Goal: Task Accomplishment & Management: Manage account settings

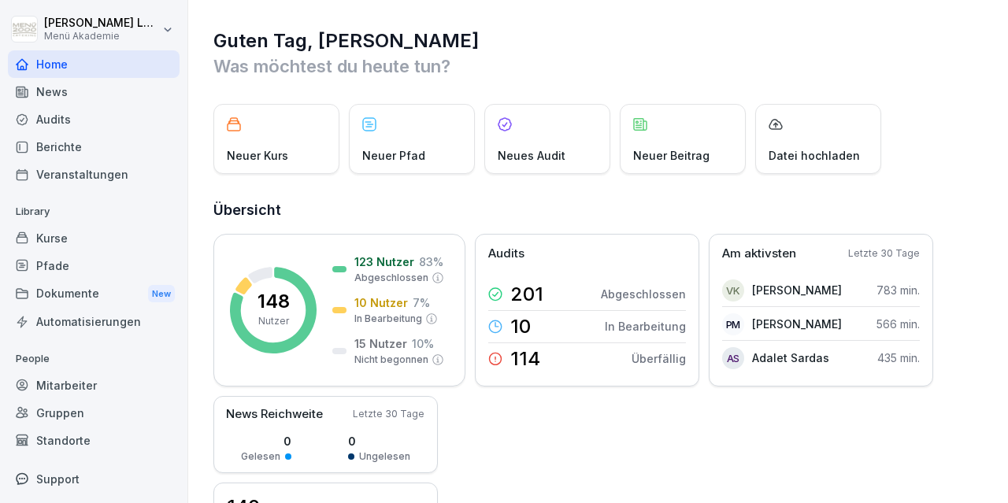
click at [128, 290] on div "Dokumente New" at bounding box center [94, 294] width 172 height 29
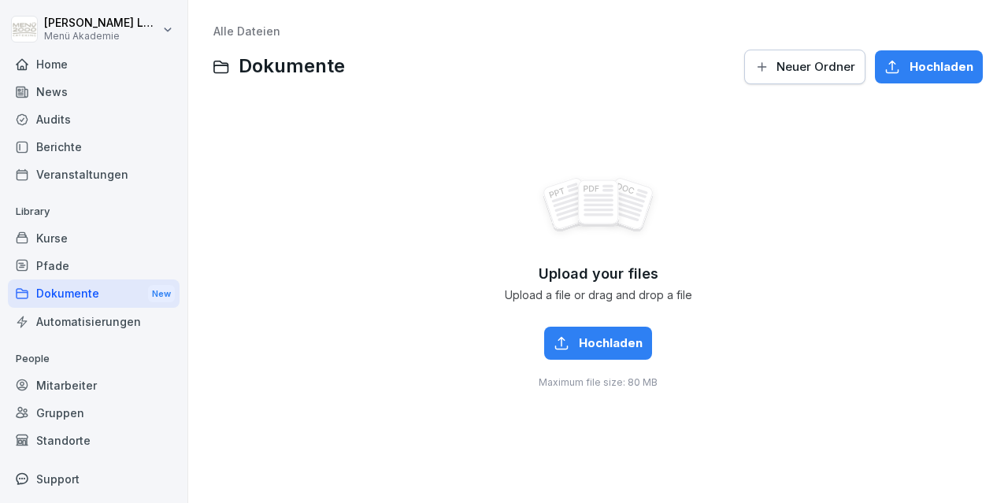
click at [57, 60] on div "Home" at bounding box center [94, 64] width 172 height 28
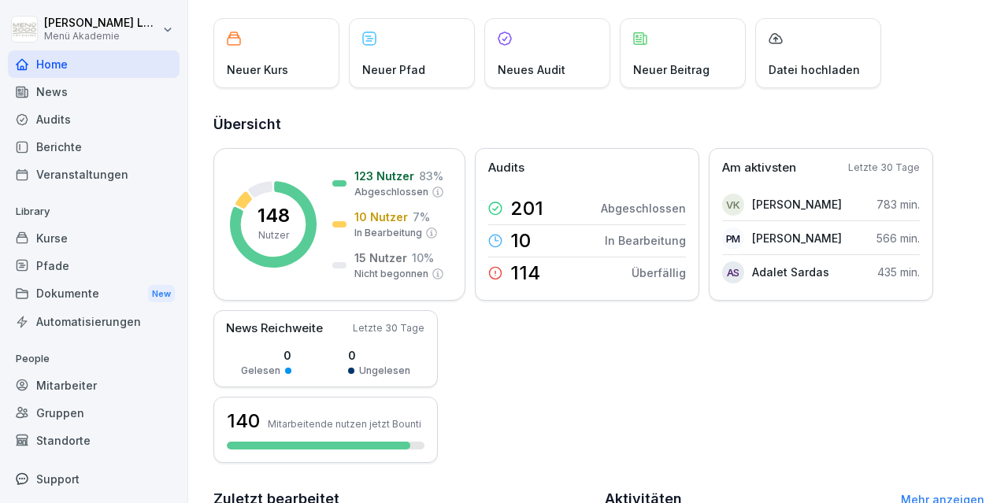
scroll to position [81, 0]
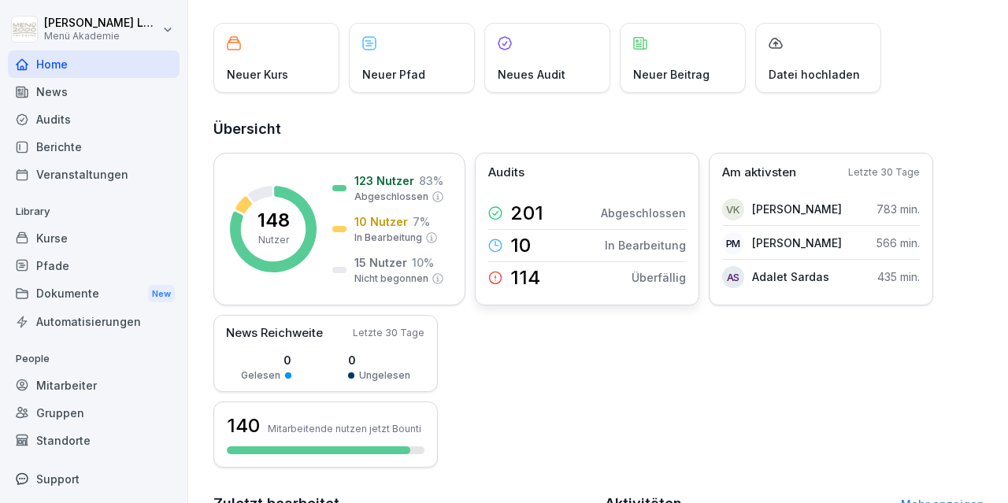
click at [628, 243] on p "In Bearbeitung" at bounding box center [645, 245] width 81 height 17
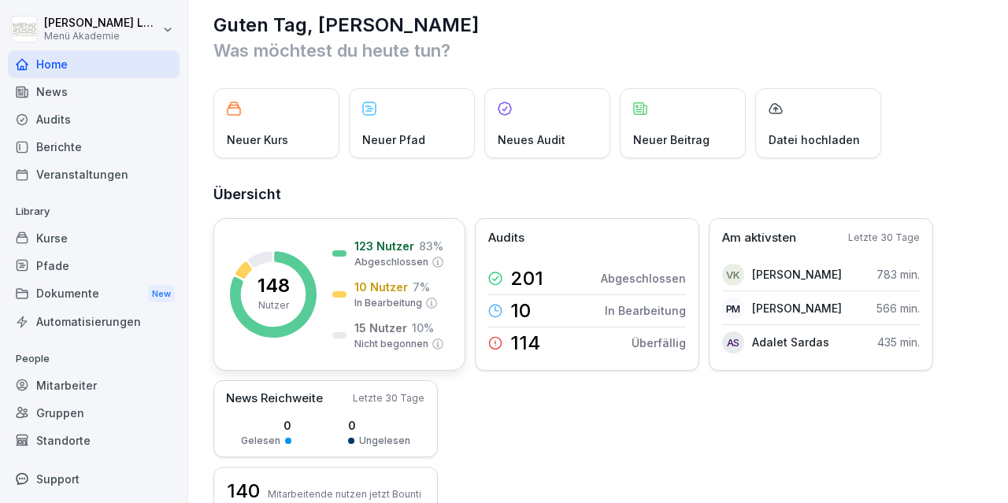
click at [325, 242] on div "148 Nutzer 123 Nutzer 83 % Abgeschlossen 10 Nutzer 7 % In Bearbeitung 15 Nutzer…" at bounding box center [339, 294] width 252 height 153
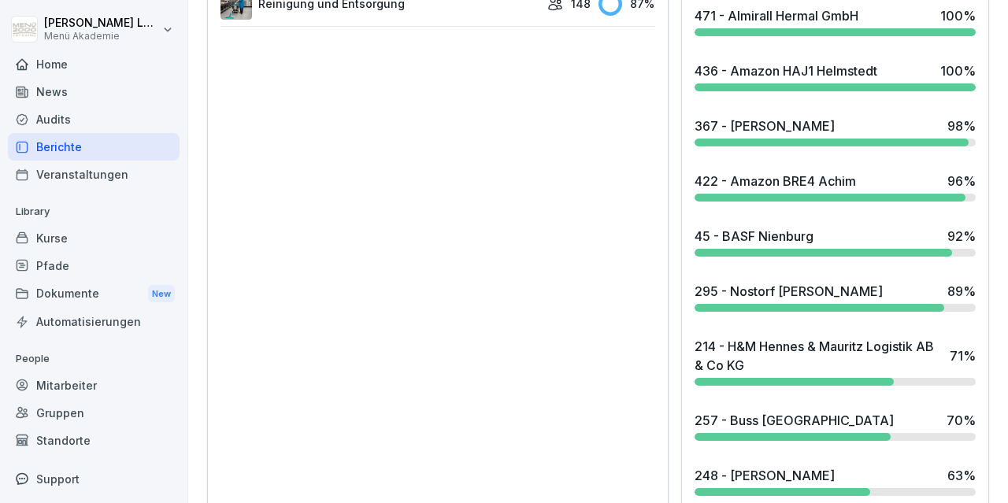
scroll to position [1312, 0]
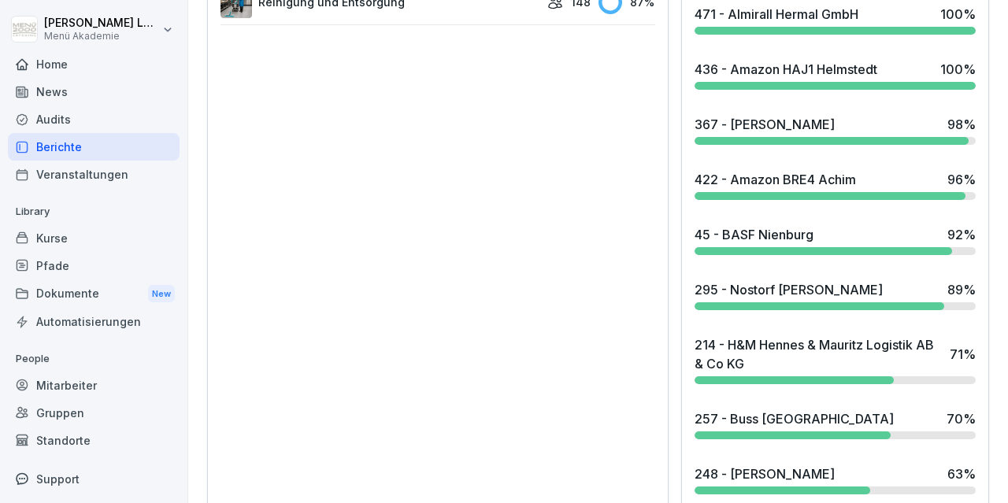
click at [805, 336] on div "214 - H&M Hennes & Mauritz Logistik AB & Co KG" at bounding box center [818, 355] width 247 height 38
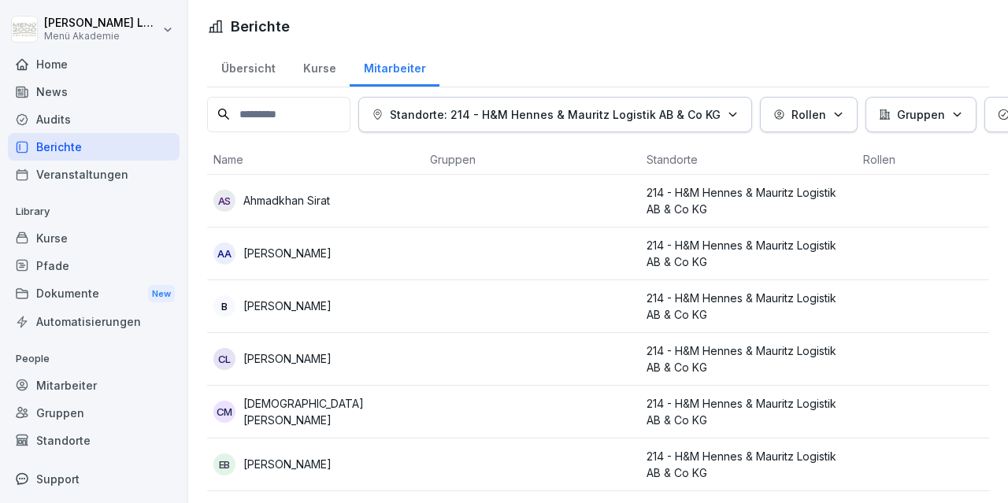
click at [312, 78] on div "Kurse" at bounding box center [319, 66] width 61 height 40
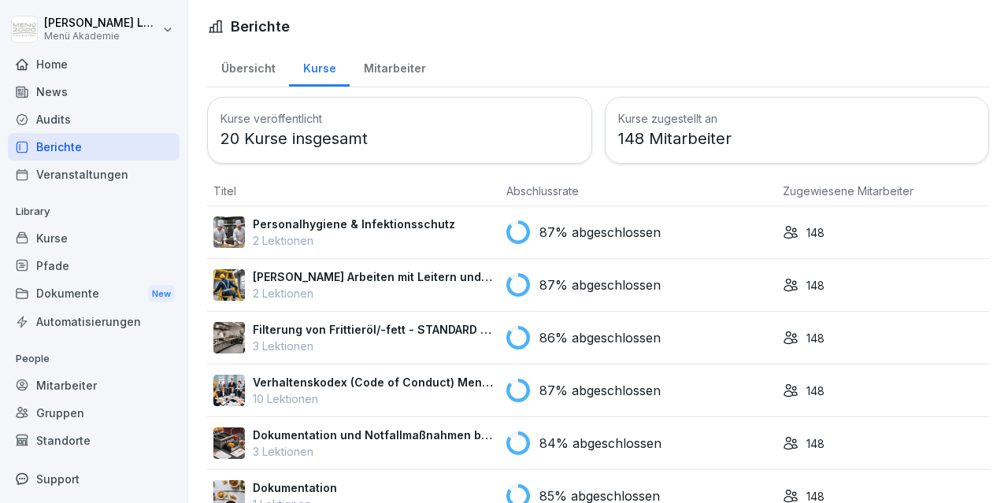
click at [61, 147] on div "Berichte" at bounding box center [94, 147] width 172 height 28
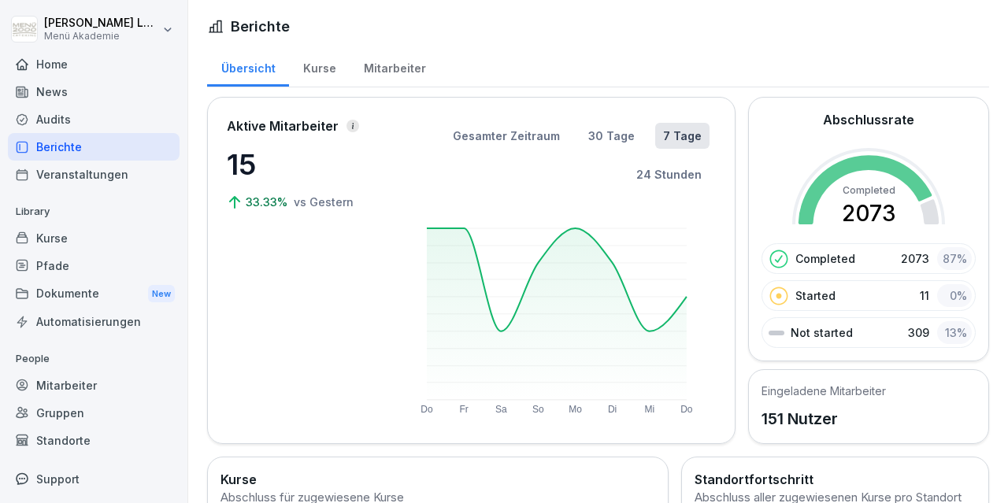
click at [90, 385] on div "Mitarbeiter" at bounding box center [94, 386] width 172 height 28
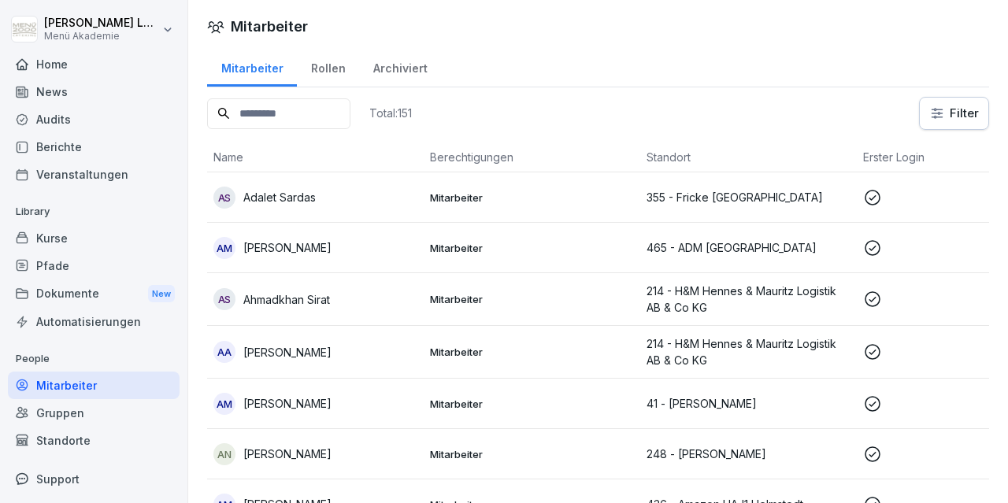
click at [90, 385] on div "Mitarbeiter" at bounding box center [94, 386] width 172 height 28
click at [269, 114] on input at bounding box center [278, 113] width 143 height 31
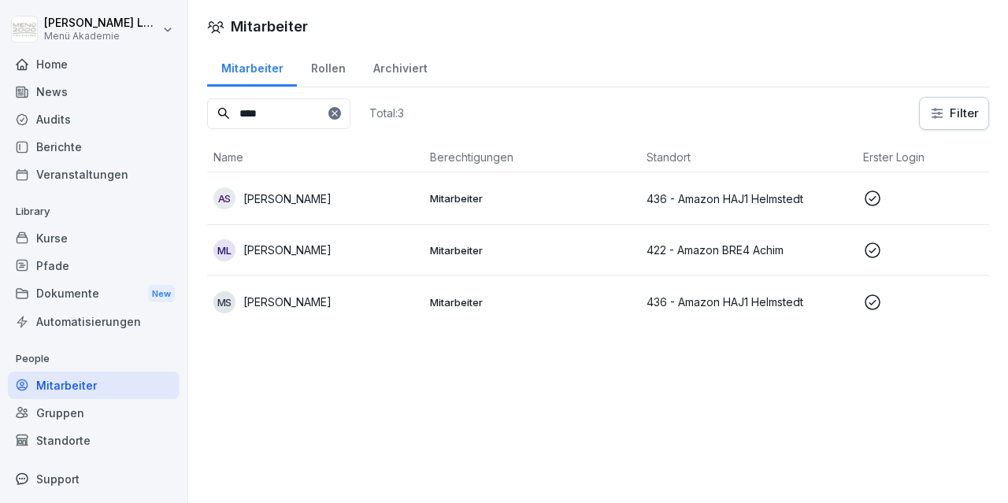
click at [310, 198] on p "[PERSON_NAME]" at bounding box center [287, 199] width 88 height 17
click at [330, 113] on input "****" at bounding box center [278, 113] width 143 height 31
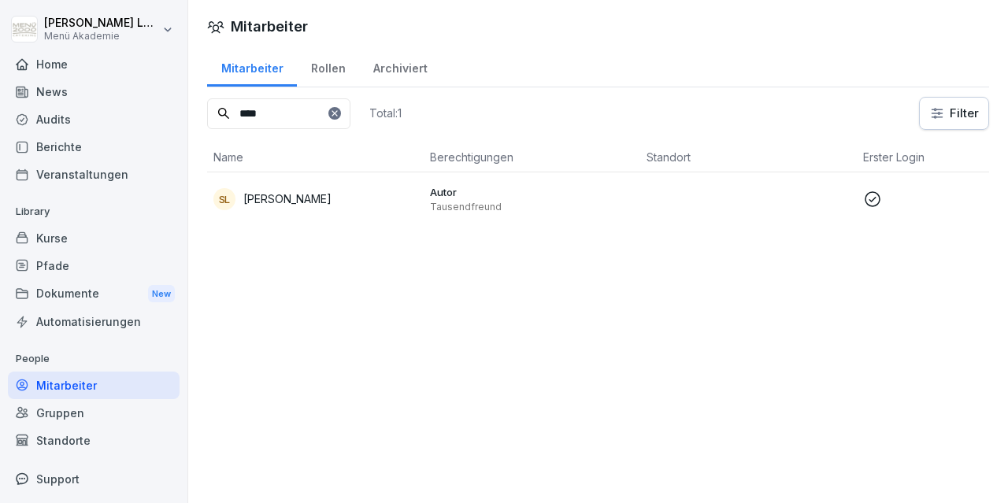
type input "****"
click at [261, 201] on p "[PERSON_NAME]" at bounding box center [287, 199] width 88 height 17
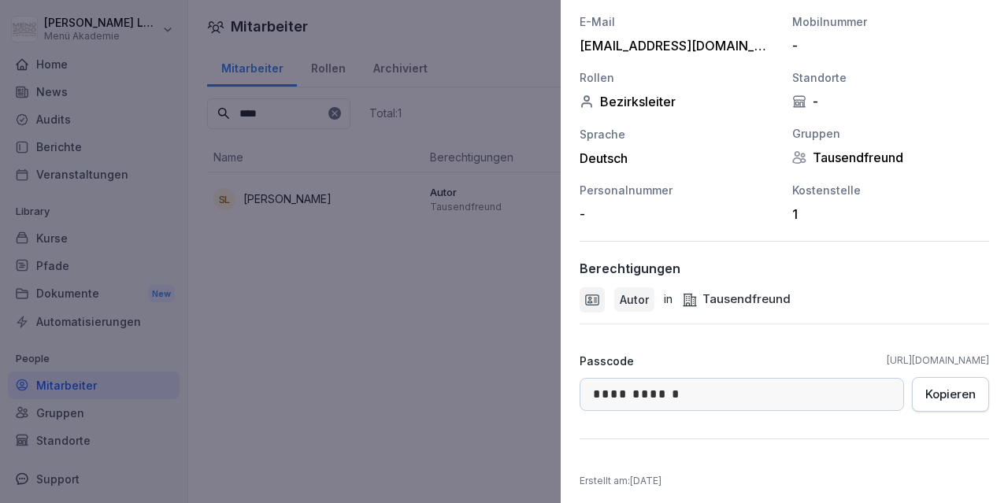
scroll to position [247, 0]
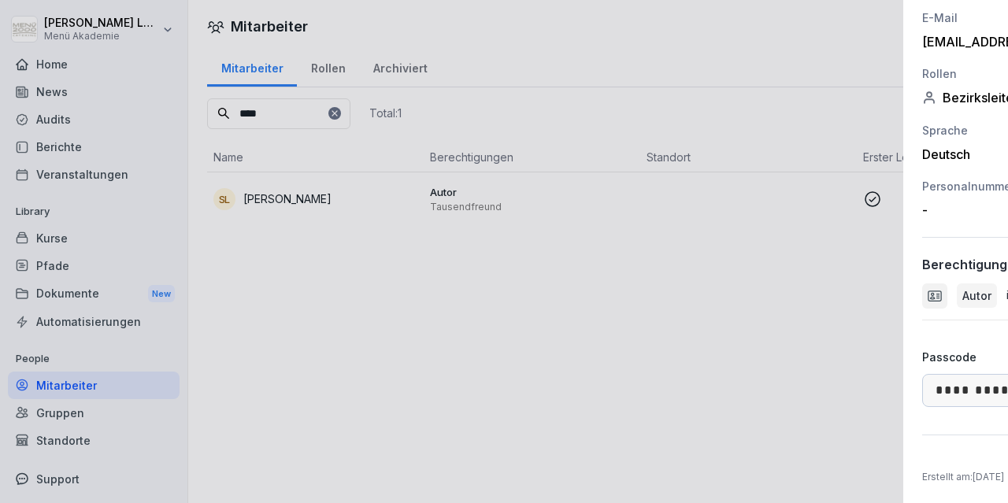
click at [506, 399] on div at bounding box center [504, 251] width 1008 height 503
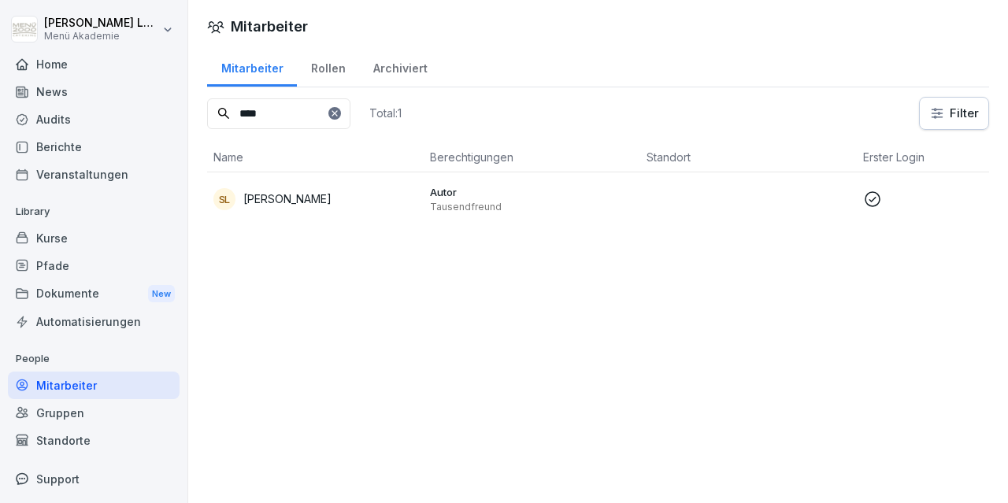
click at [303, 113] on input "****" at bounding box center [278, 113] width 143 height 31
click at [322, 65] on div "Rollen" at bounding box center [328, 66] width 62 height 40
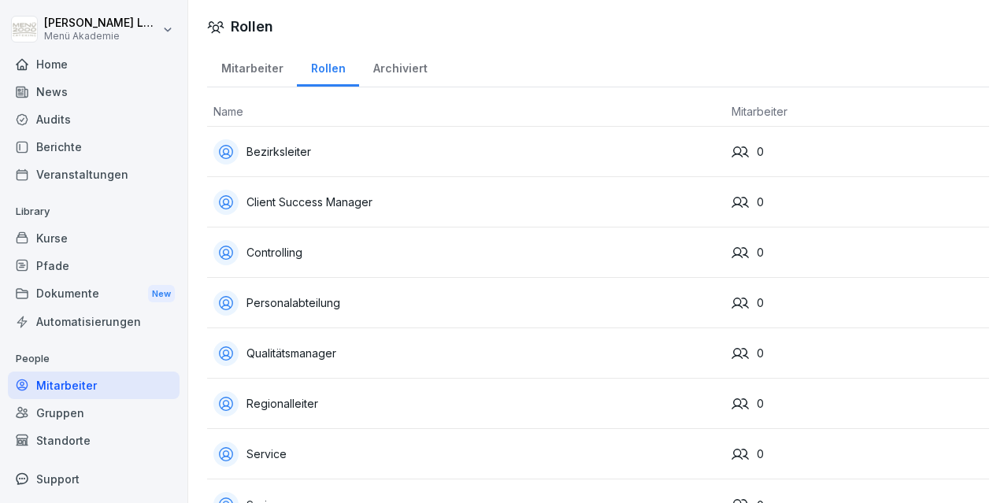
click at [342, 150] on div "Bezirksleiter" at bounding box center [466, 151] width 506 height 25
click at [243, 69] on div "Mitarbeiter" at bounding box center [252, 66] width 90 height 40
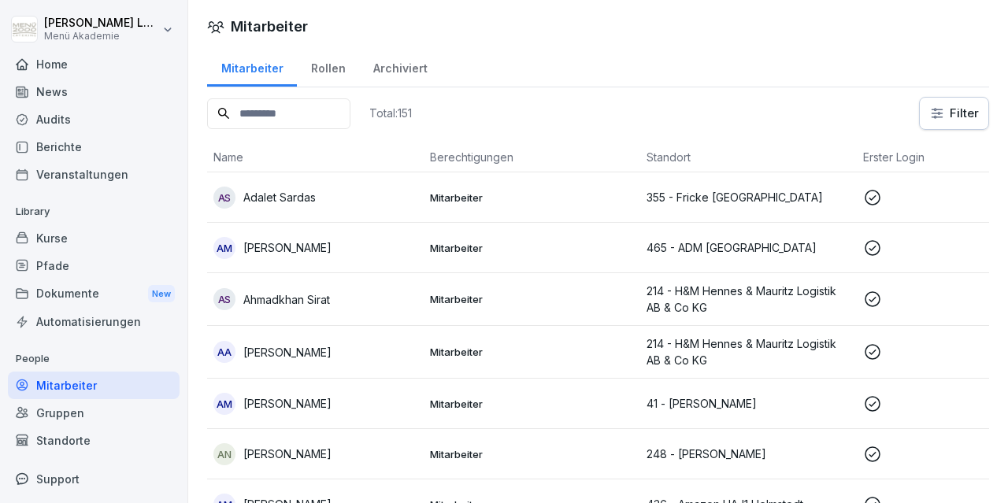
click at [253, 106] on input at bounding box center [278, 113] width 143 height 31
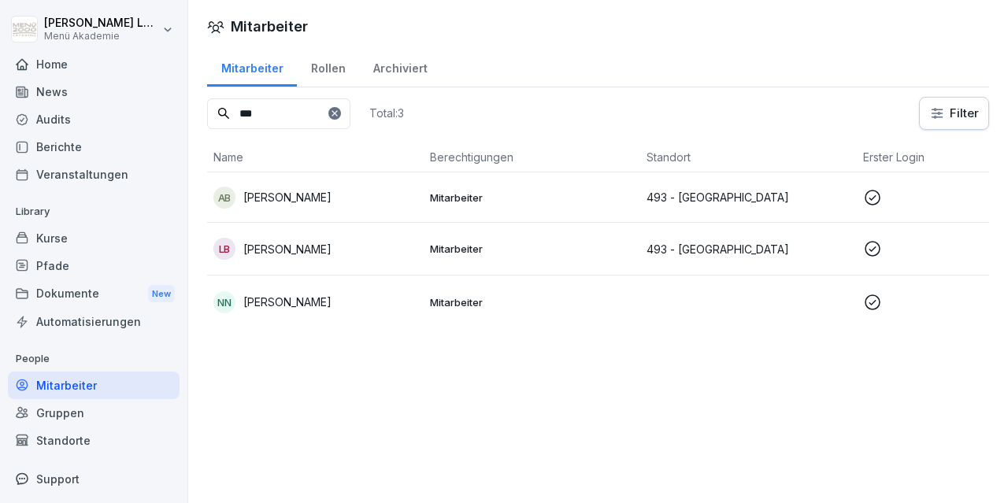
type input "***"
click at [280, 294] on p "[PERSON_NAME]" at bounding box center [287, 302] width 88 height 17
click at [341, 119] on div at bounding box center [334, 113] width 13 height 13
click at [339, 109] on icon at bounding box center [334, 113] width 9 height 9
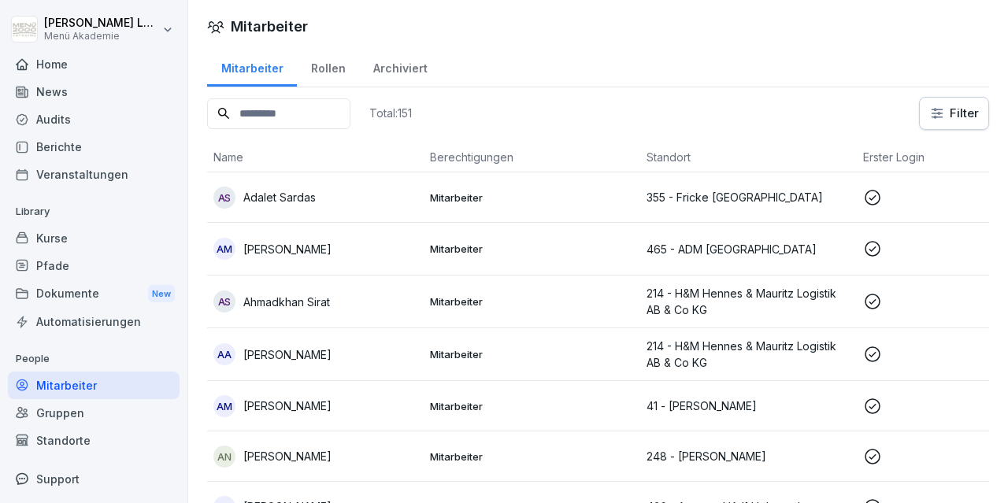
click at [76, 176] on div "Veranstaltungen" at bounding box center [94, 175] width 172 height 28
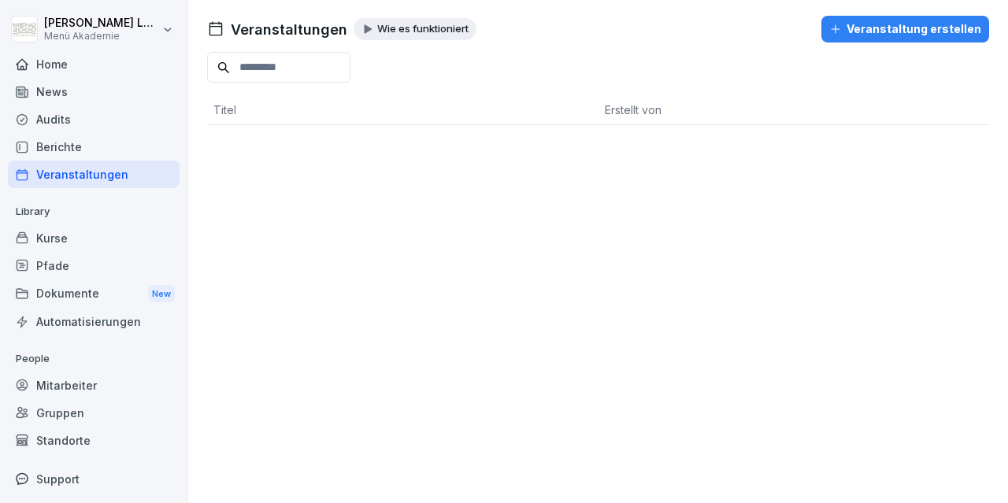
click at [96, 266] on div "Pfade" at bounding box center [94, 266] width 172 height 28
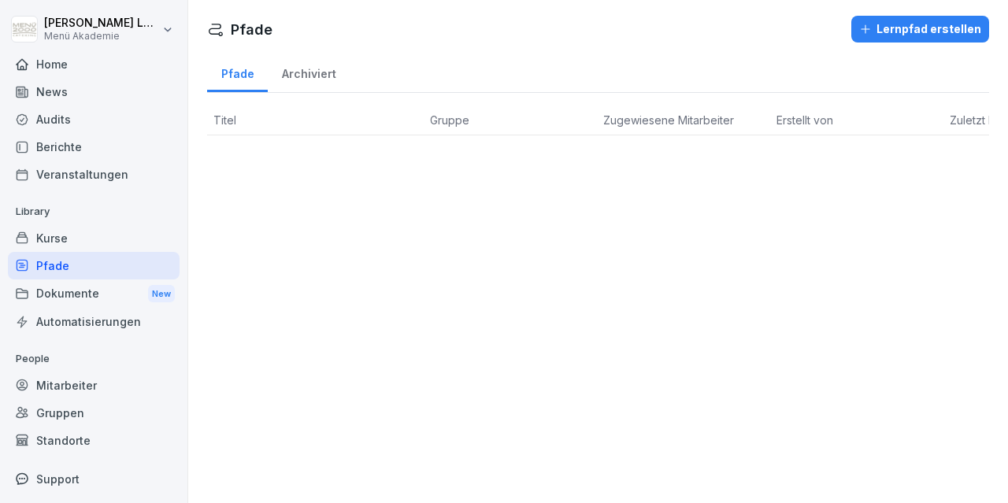
scroll to position [29, 0]
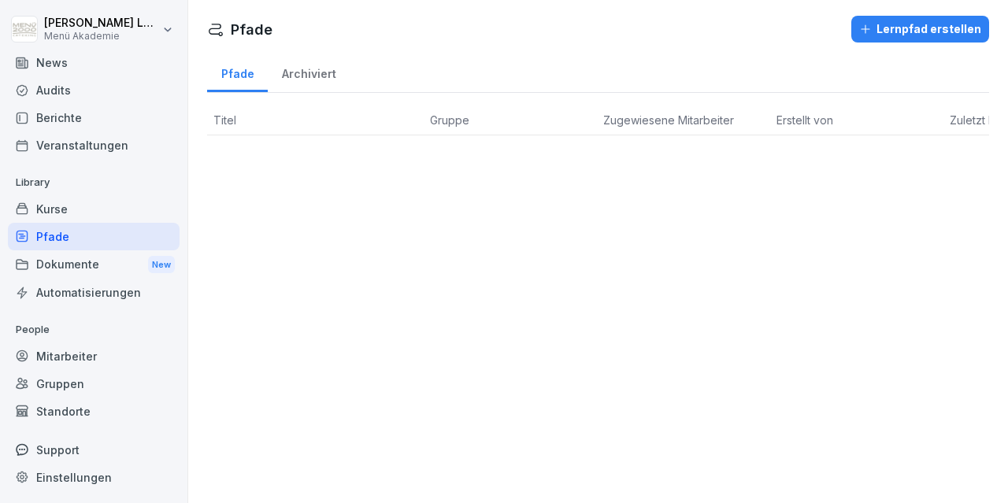
click at [77, 388] on div "Gruppen" at bounding box center [94, 384] width 172 height 28
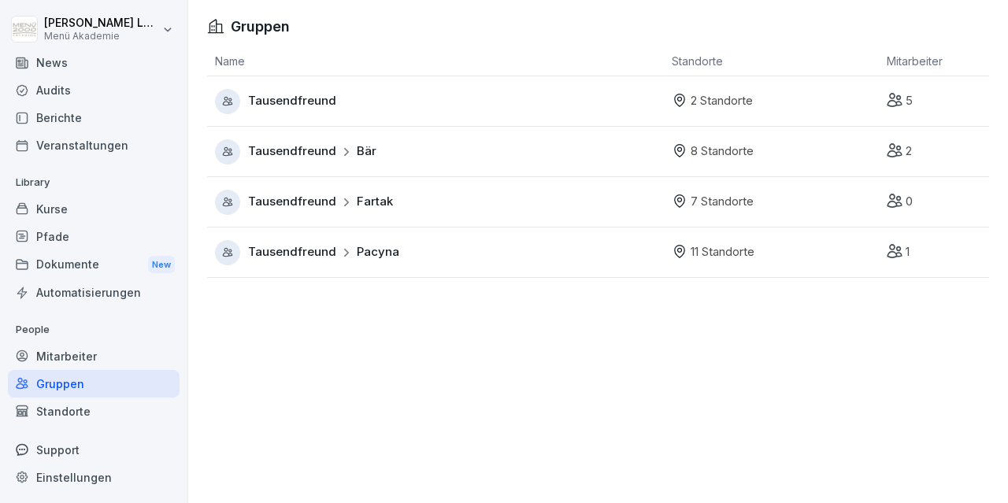
click at [592, 97] on div "Tausendfreund" at bounding box center [439, 101] width 449 height 25
click at [473, 259] on div "Tausendfreund Pacyna" at bounding box center [439, 252] width 449 height 25
click at [448, 196] on div "Tausendfreund Fartak" at bounding box center [439, 202] width 449 height 25
click at [449, 149] on div "Tausendfreund Bär" at bounding box center [439, 151] width 449 height 25
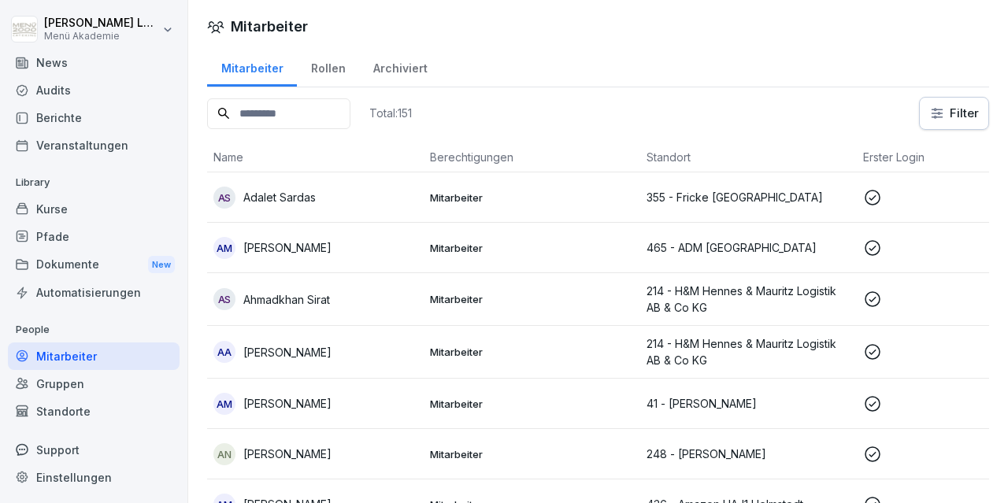
click at [61, 58] on div "News" at bounding box center [94, 63] width 172 height 28
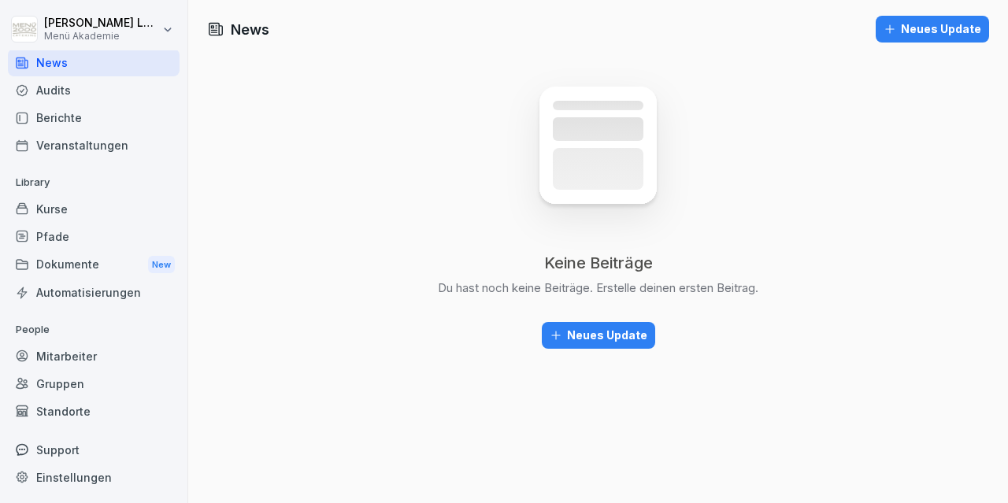
click at [67, 456] on div "Support" at bounding box center [94, 450] width 172 height 28
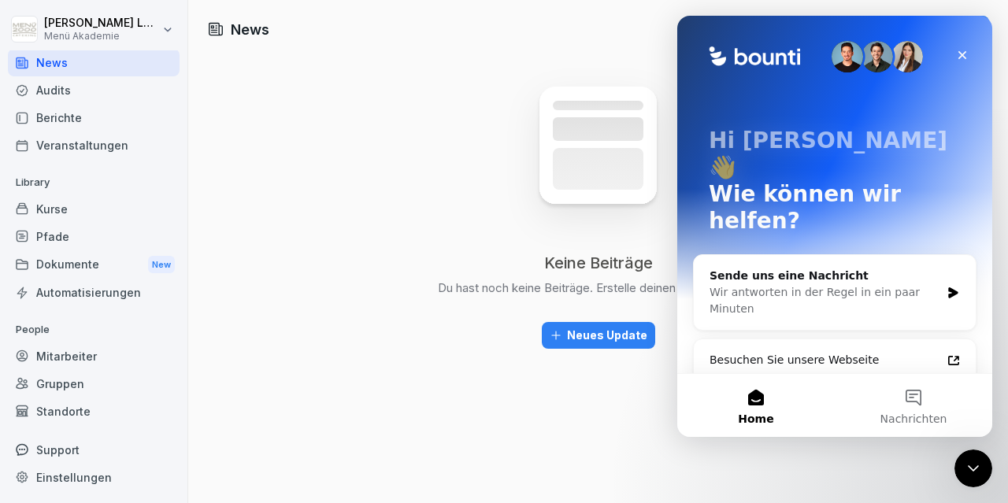
click at [369, 210] on div "Keine Beiträge Du hast noch keine Beiträge. Erstelle deinen ersten Beitrag. Neu…" at bounding box center [598, 213] width 473 height 322
click at [960, 56] on icon "Schließen" at bounding box center [962, 55] width 13 height 13
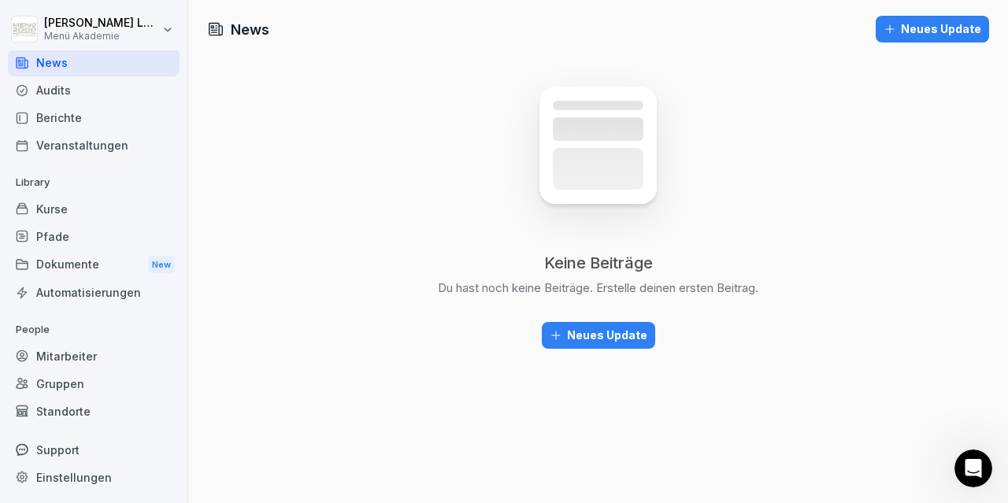
click at [89, 291] on div "Automatisierungen" at bounding box center [94, 293] width 172 height 28
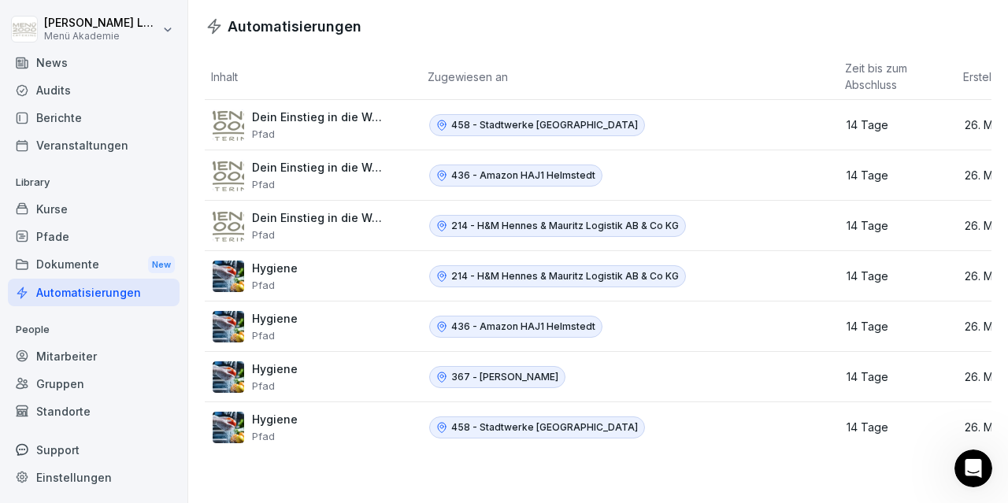
click at [332, 128] on p "Pfad" at bounding box center [319, 134] width 134 height 13
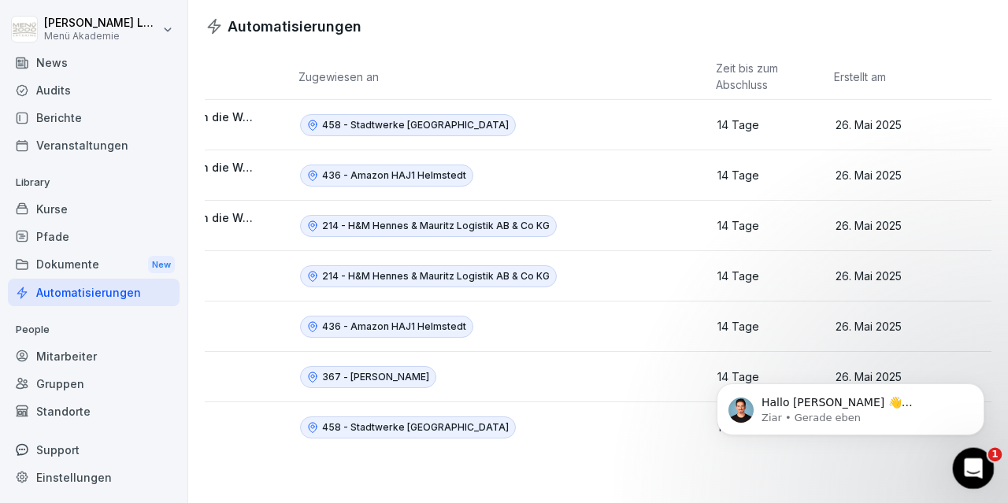
click at [974, 471] on icon "Intercom-Nachrichtendienst öffnen" at bounding box center [972, 467] width 26 height 26
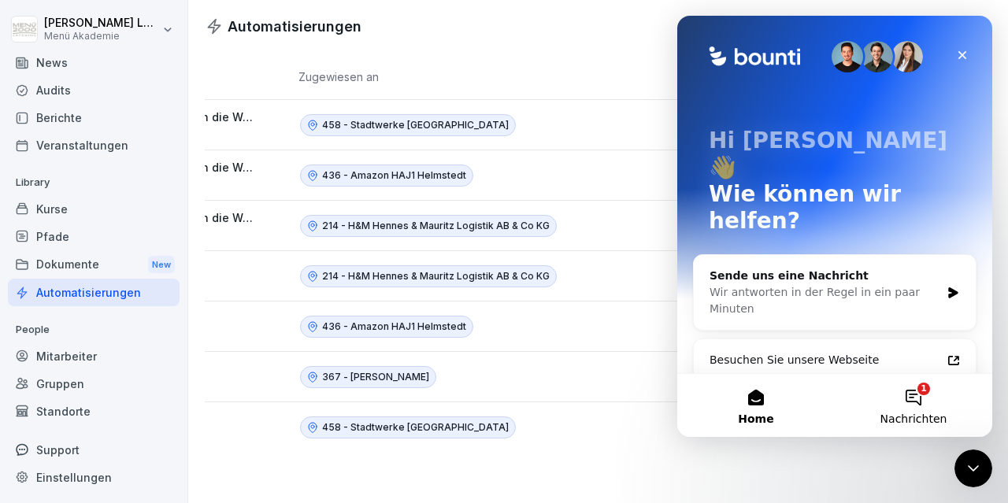
click at [922, 405] on button "1 Nachrichten" at bounding box center [914, 405] width 158 height 63
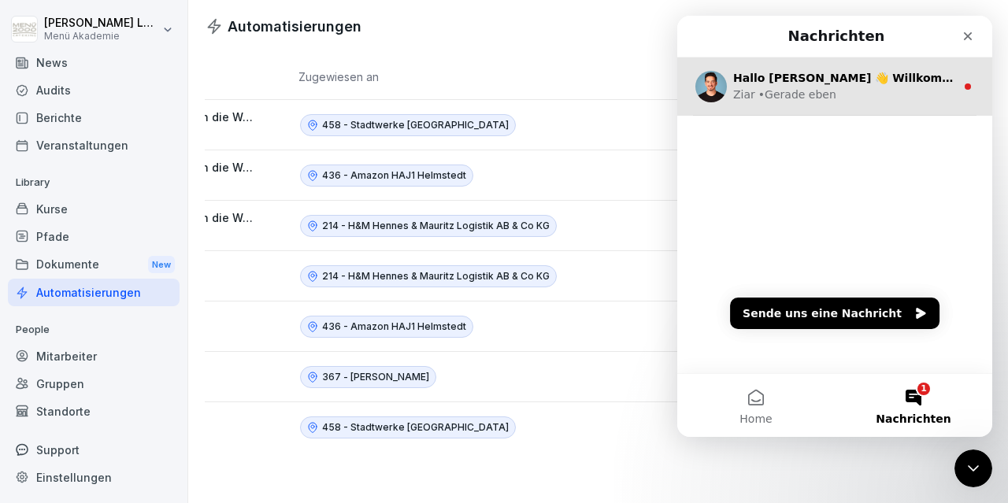
click at [866, 89] on div "Ziar • Gerade eben" at bounding box center [844, 95] width 222 height 17
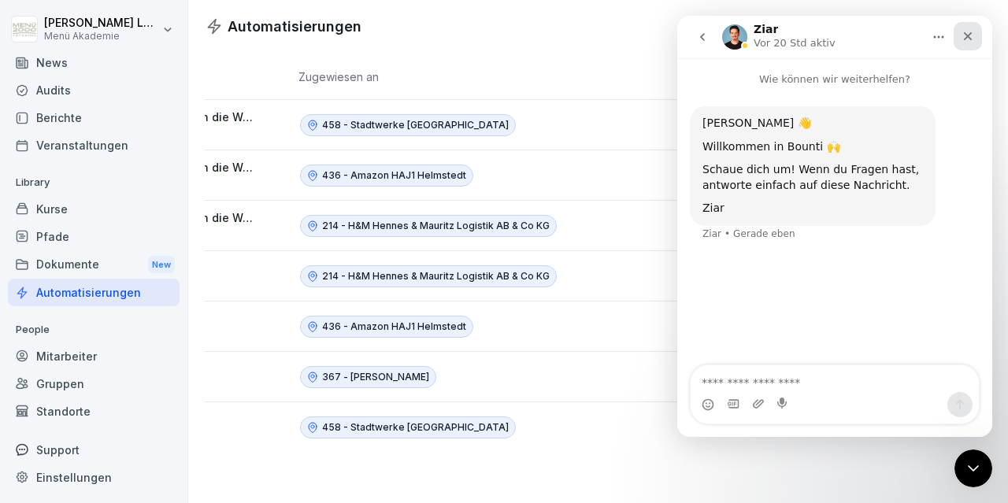
click at [973, 36] on icon "Schließen" at bounding box center [968, 36] width 13 height 13
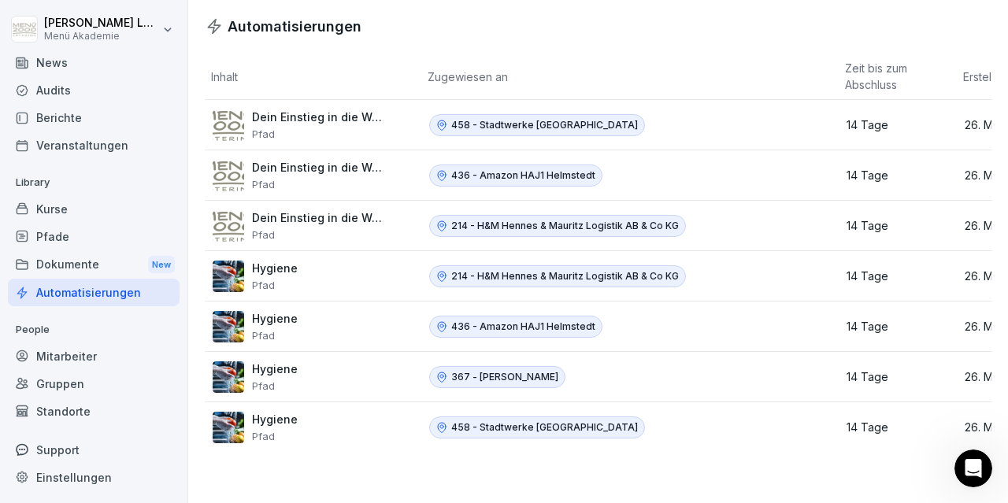
click at [87, 56] on div "News" at bounding box center [94, 63] width 172 height 28
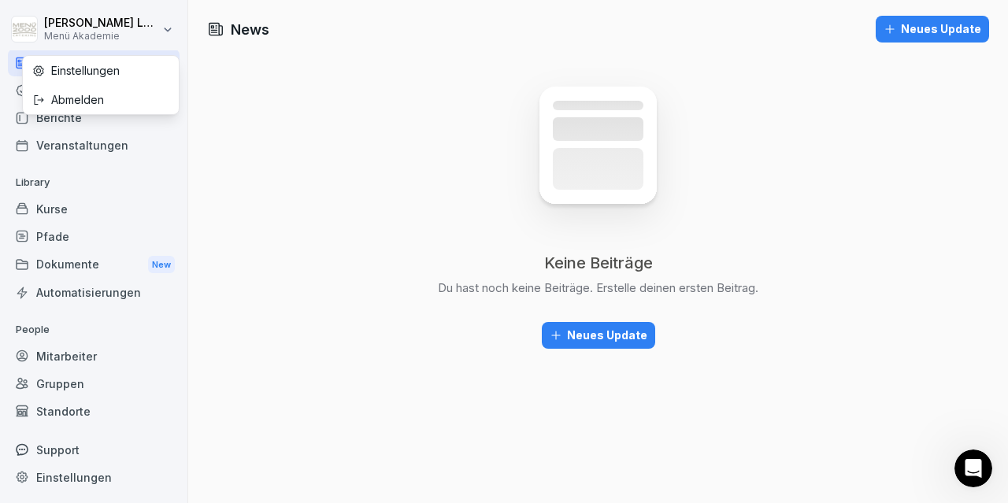
scroll to position [29, 0]
click at [162, 34] on html "Sebastian Lange Menü Akademie Home News Audits Berichte Veranstaltungen Library…" at bounding box center [504, 251] width 1008 height 503
click at [126, 83] on div "Einstellungen" at bounding box center [101, 70] width 156 height 29
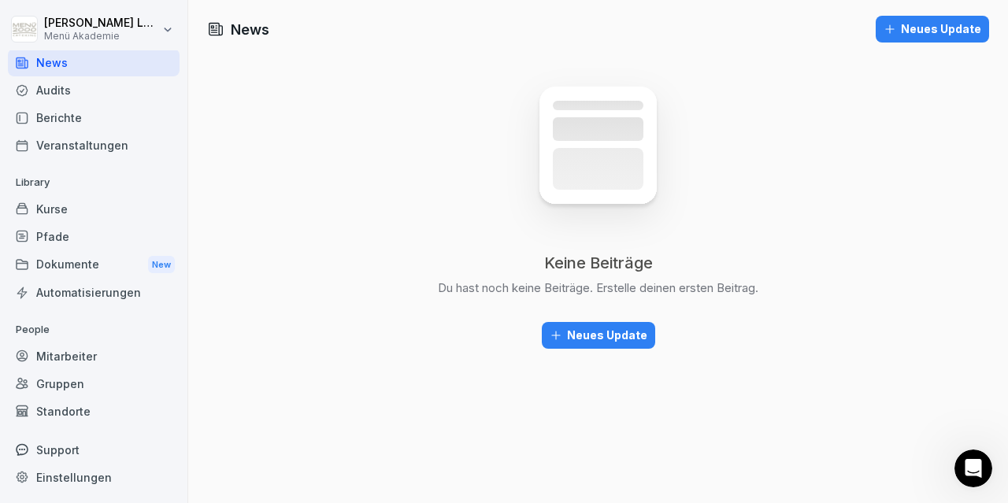
select select "**"
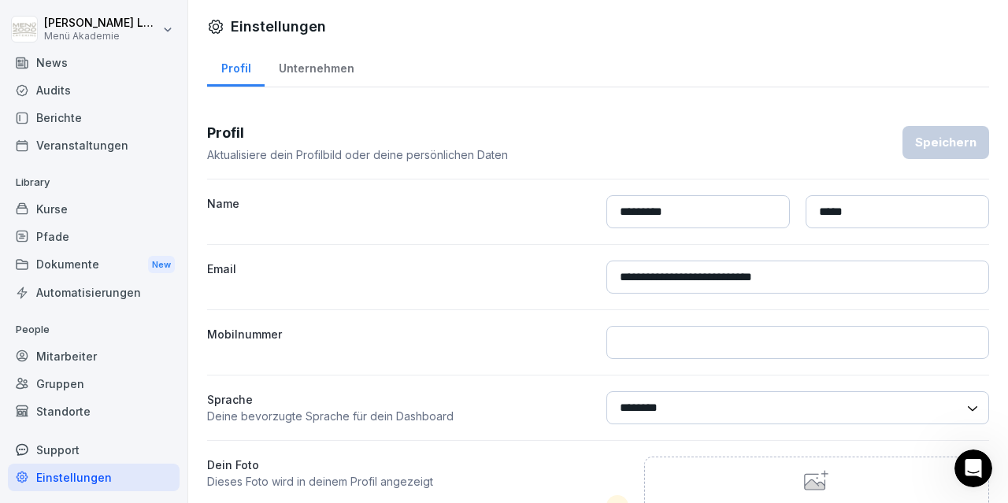
scroll to position [29, 0]
click at [160, 15] on html "**********" at bounding box center [504, 251] width 1008 height 503
click at [119, 92] on div "Abmelden" at bounding box center [101, 99] width 156 height 29
